Goal: Task Accomplishment & Management: Manage account settings

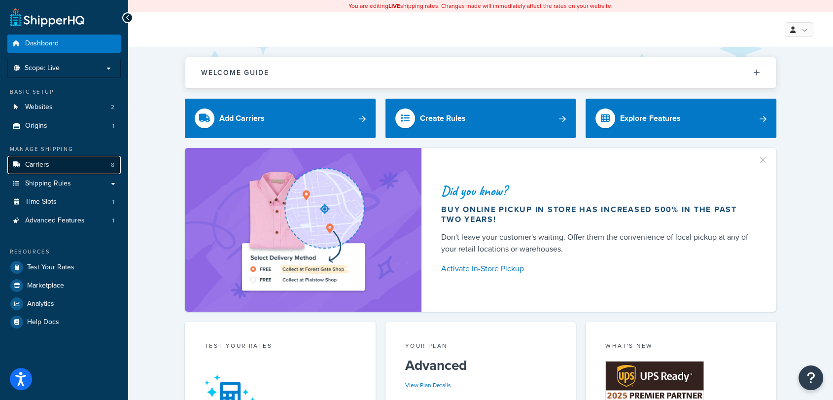
click at [61, 158] on link "Carriers 8" at bounding box center [63, 165] width 113 height 18
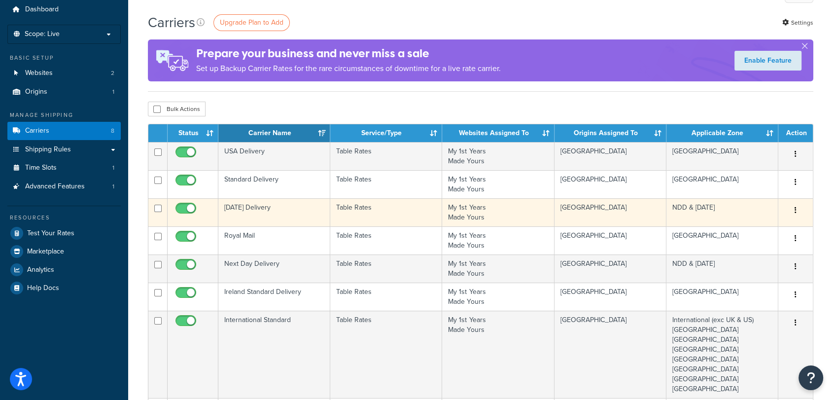
scroll to position [35, 0]
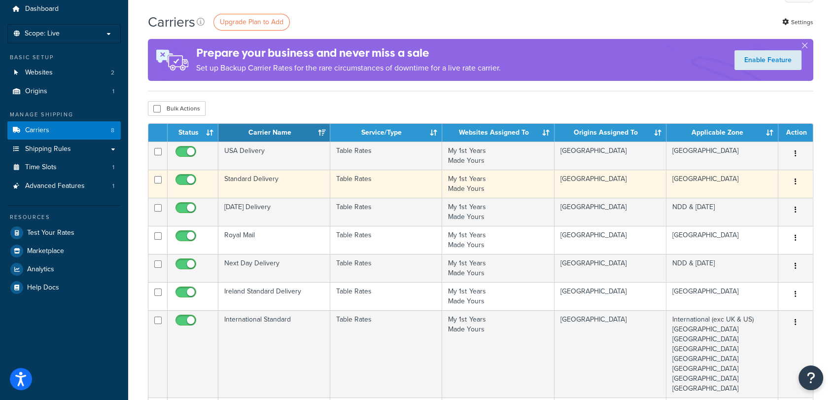
click at [797, 181] on button "button" at bounding box center [796, 182] width 14 height 16
click at [773, 196] on link "Edit" at bounding box center [756, 201] width 78 height 20
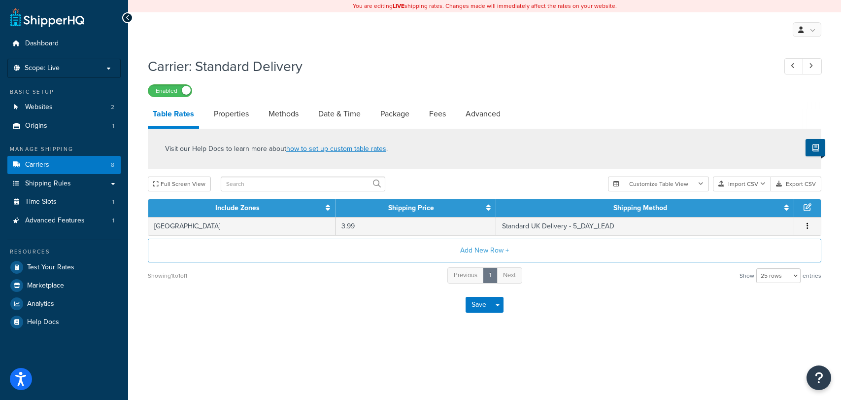
select select "25"
